Goal: Transaction & Acquisition: Purchase product/service

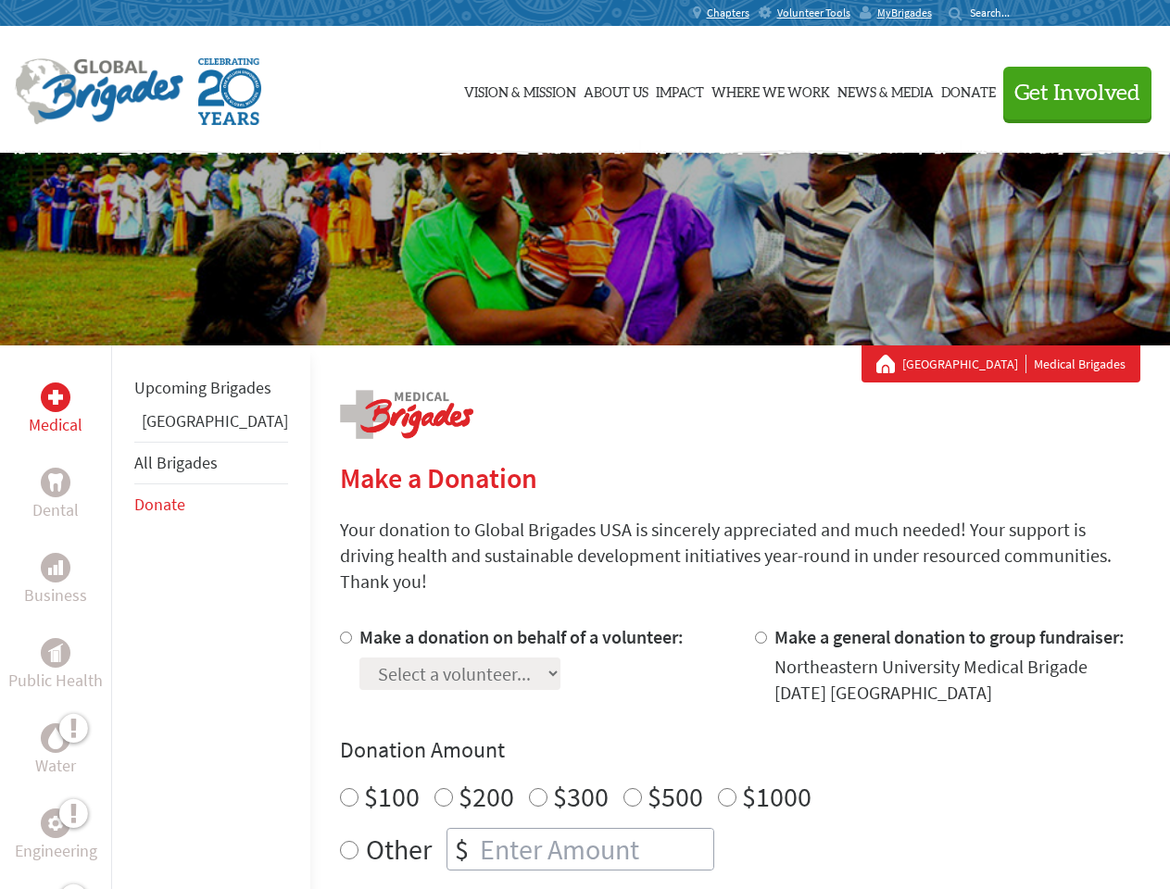
click at [1023, 13] on div "Search for:" at bounding box center [986, 13] width 74 height 15
click at [1069, 93] on span "Get Involved" at bounding box center [1077, 93] width 126 height 22
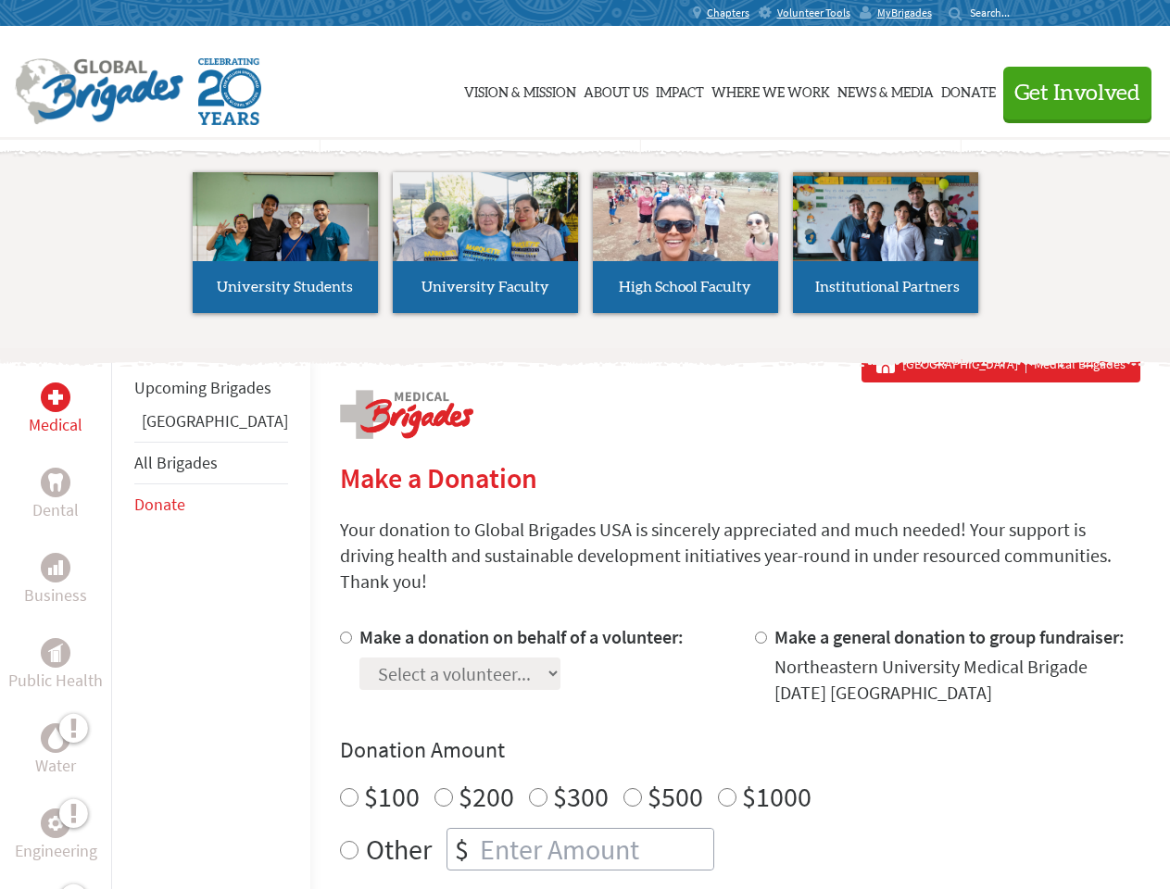
click at [586, 249] on li "High School Faculty" at bounding box center [686, 242] width 200 height 170
click at [122, 617] on div "Upcoming Brigades Panama All Brigades Donate" at bounding box center [210, 790] width 199 height 889
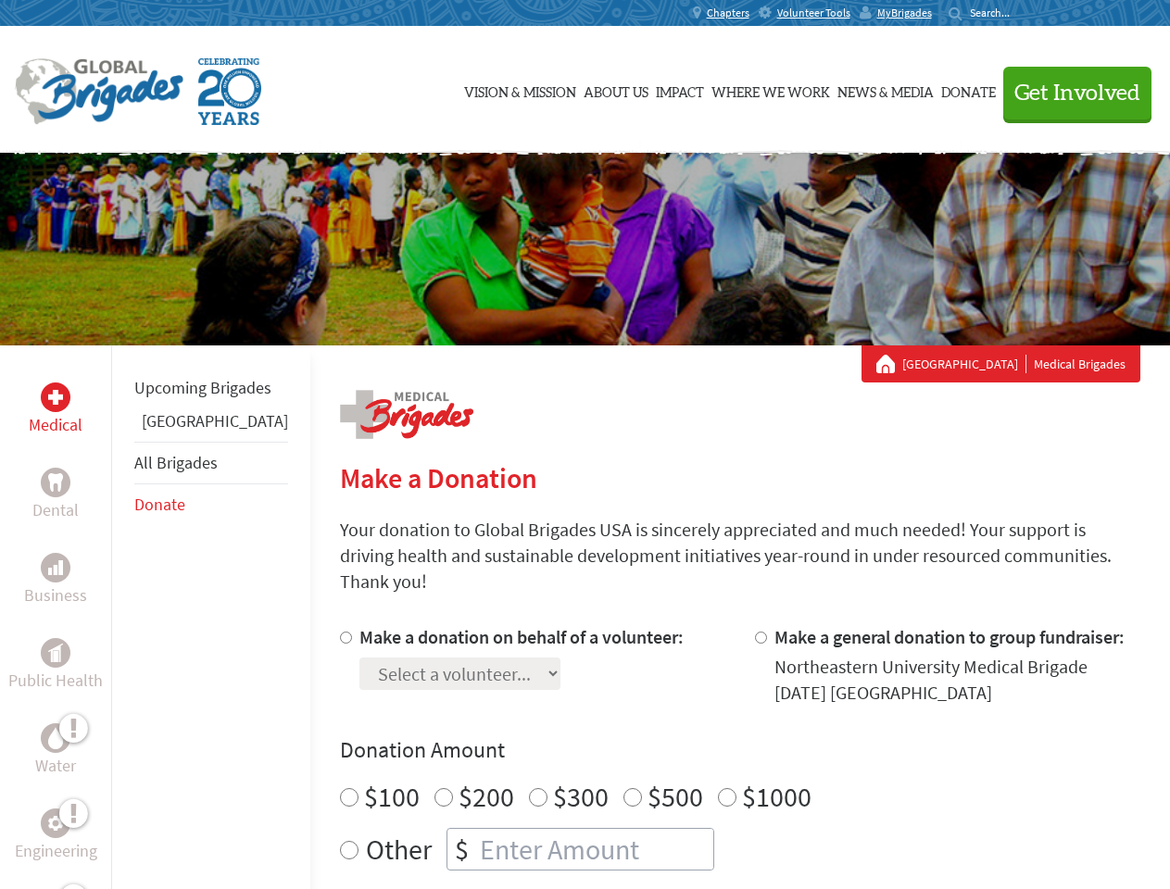
click at [708, 744] on div "Donation Amount $100 $200 $300 $500 $1000 Other $" at bounding box center [740, 803] width 800 height 135
click at [340, 632] on input "Make a donation on behalf of a volunteer:" at bounding box center [346, 638] width 12 height 12
radio input "true"
click at [755, 632] on input "Make a general donation to group fundraiser:" at bounding box center [761, 638] width 12 height 12
radio input "true"
